Goal: Navigation & Orientation: Find specific page/section

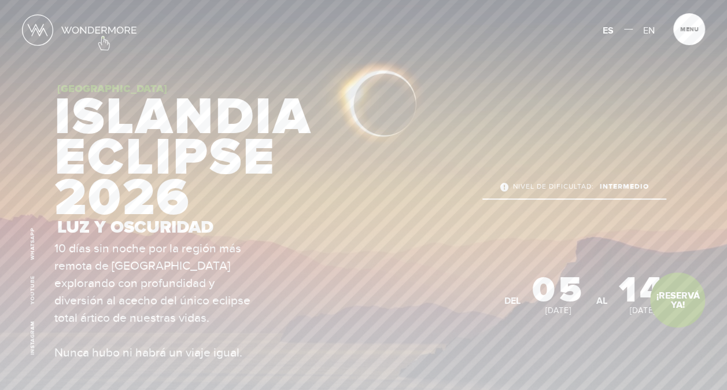
click at [103, 37] on link at bounding box center [80, 29] width 116 height 33
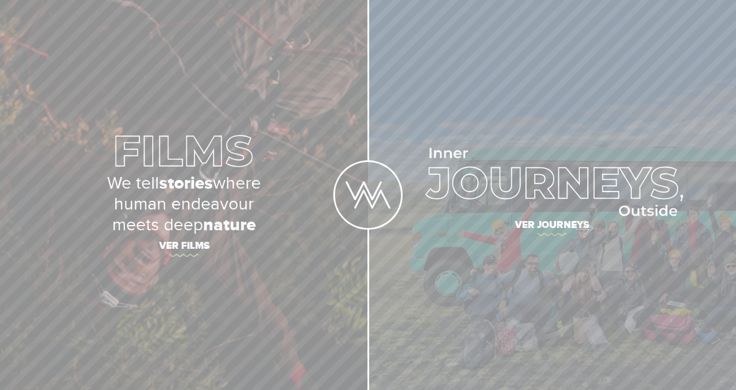
click at [579, 226] on span "Ver journeys" at bounding box center [552, 227] width 368 height 24
